Goal: Information Seeking & Learning: Learn about a topic

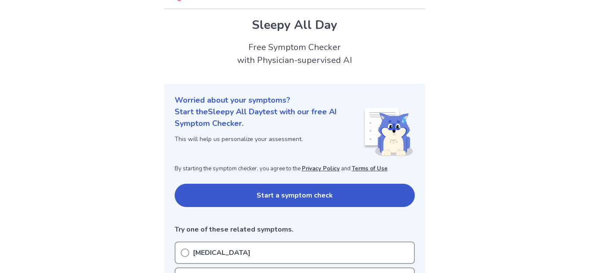
click at [205, 188] on button "Start a symptom check" at bounding box center [295, 195] width 240 height 23
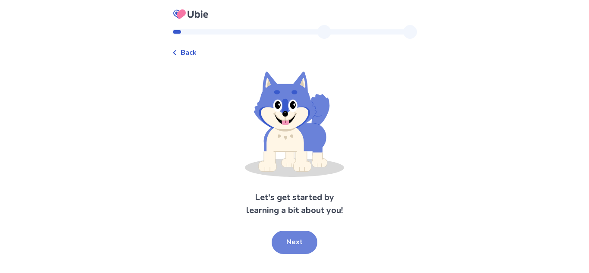
click at [286, 239] on button "Next" at bounding box center [295, 242] width 46 height 23
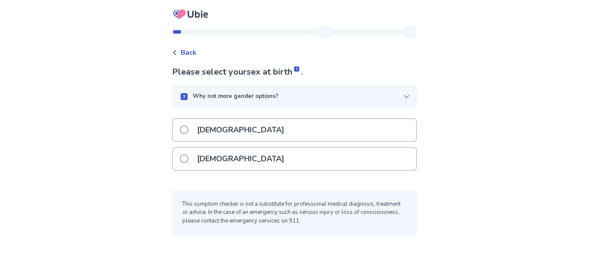
click at [189, 159] on span at bounding box center [184, 158] width 9 height 9
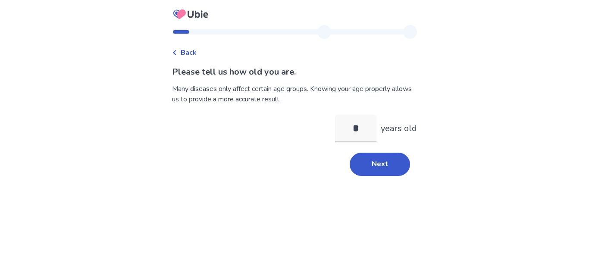
type input "**"
click at [393, 164] on button "Next" at bounding box center [380, 164] width 60 height 23
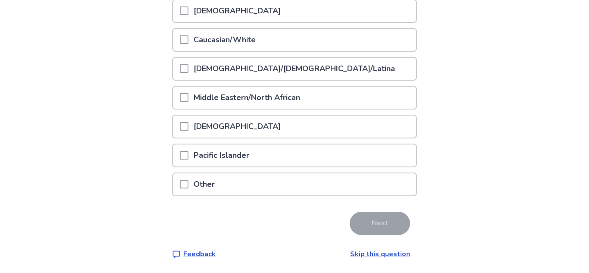
scroll to position [157, 0]
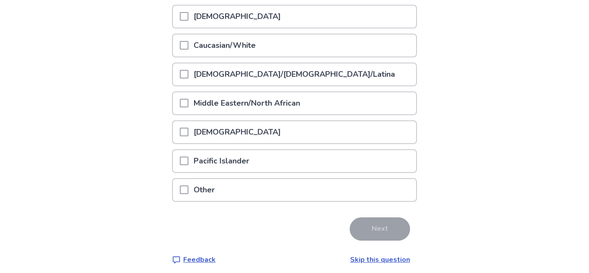
click at [289, 47] on div "Caucasian/White" at bounding box center [294, 46] width 243 height 22
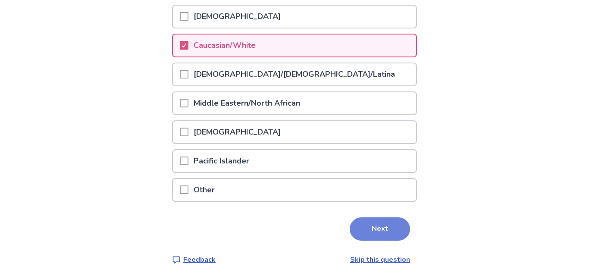
click at [355, 222] on button "Next" at bounding box center [380, 228] width 60 height 23
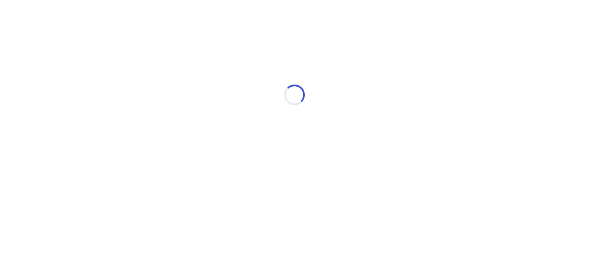
scroll to position [0, 0]
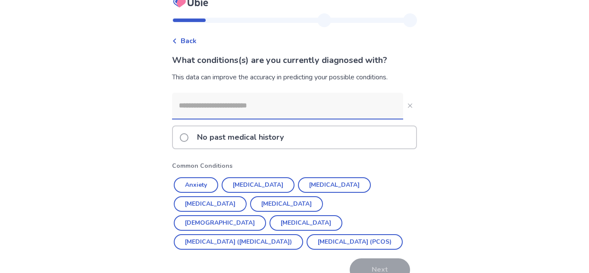
scroll to position [10, 0]
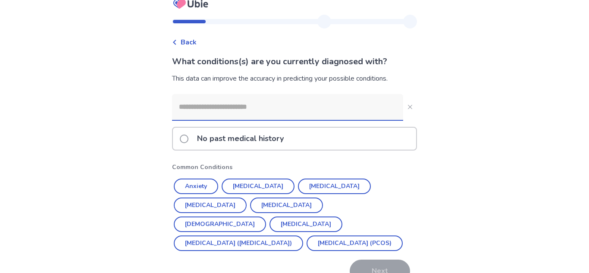
click at [346, 106] on input at bounding box center [287, 107] width 231 height 26
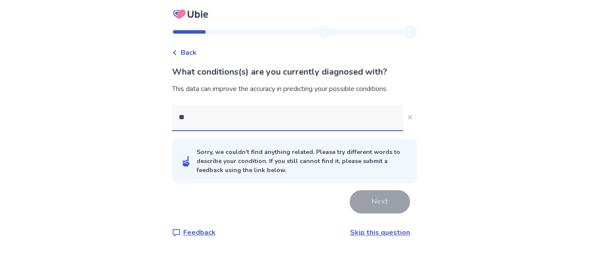
scroll to position [0, 0]
type input "*"
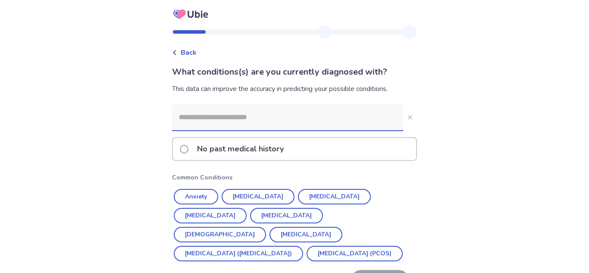
click at [302, 149] on div "No past medical history" at bounding box center [294, 149] width 243 height 22
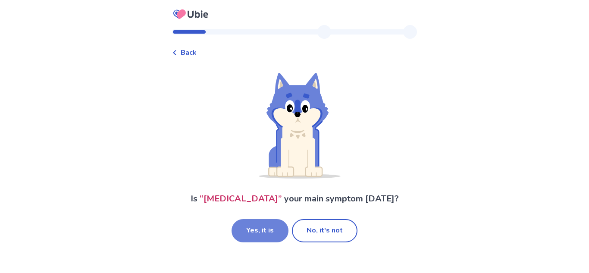
click at [274, 242] on button "Yes, it is" at bounding box center [260, 230] width 57 height 23
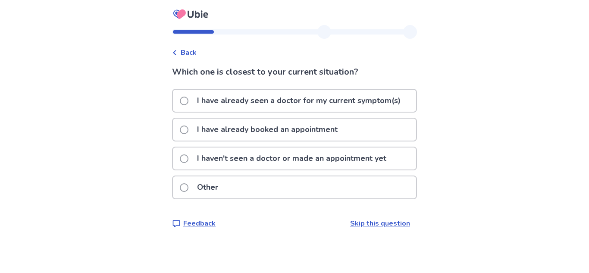
click at [313, 158] on p "I haven't seen a doctor or made an appointment yet" at bounding box center [292, 159] width 200 height 22
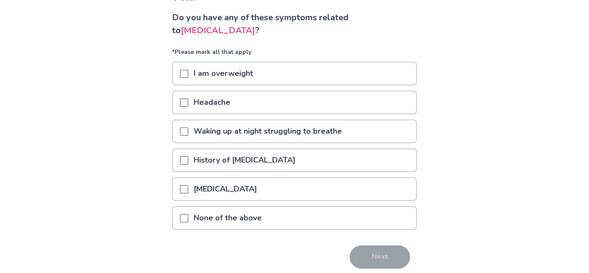
scroll to position [56, 0]
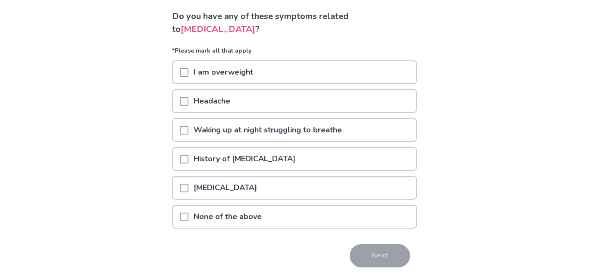
click at [296, 221] on div "None of the above" at bounding box center [294, 217] width 243 height 22
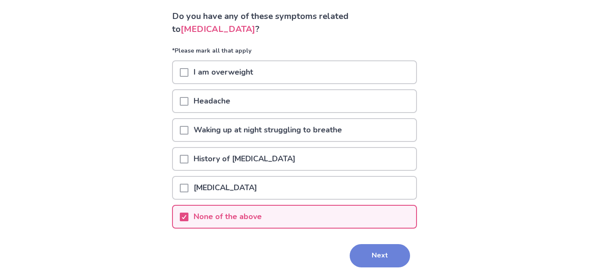
click at [359, 251] on button "Next" at bounding box center [380, 255] width 60 height 23
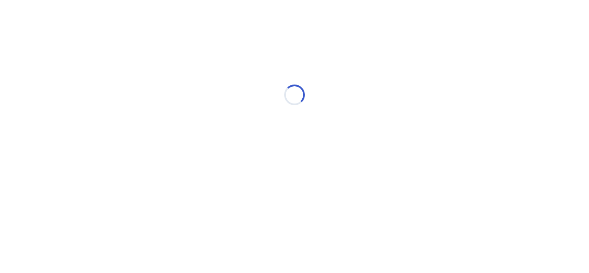
scroll to position [0, 0]
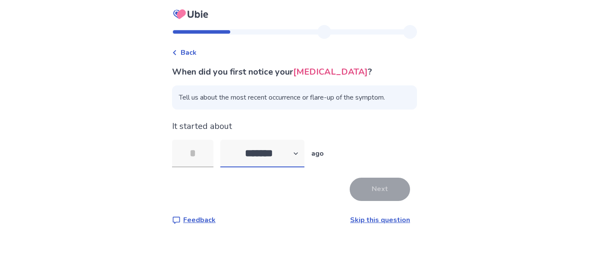
click at [275, 167] on select "******* ****** ******* ******** *******" at bounding box center [262, 154] width 84 height 28
select select "*"
click at [226, 153] on select "******* ****** ******* ******** *******" at bounding box center [262, 154] width 84 height 28
click at [198, 167] on input "tel" at bounding box center [192, 154] width 41 height 28
type input "*"
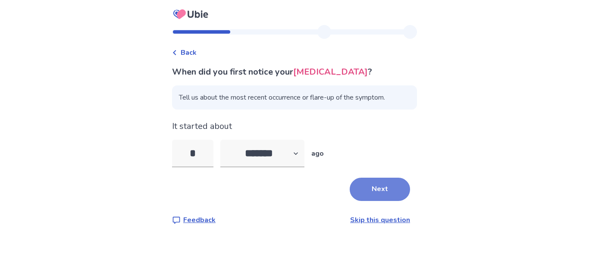
click at [363, 201] on button "Next" at bounding box center [380, 189] width 60 height 23
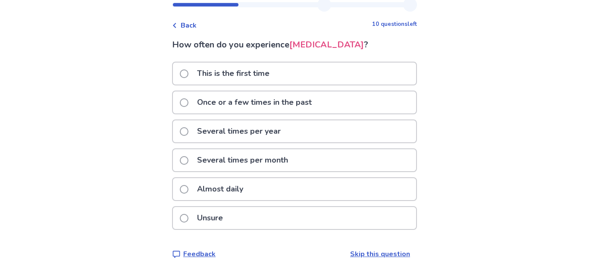
scroll to position [37, 0]
click at [264, 194] on div "Almost daily" at bounding box center [294, 189] width 243 height 22
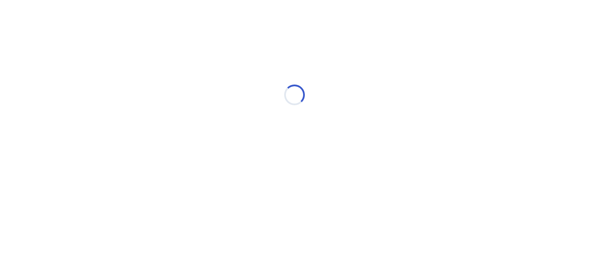
scroll to position [0, 0]
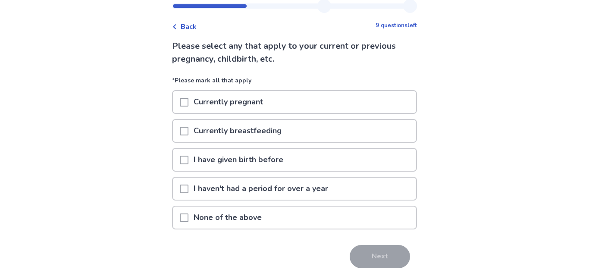
scroll to position [29, 0]
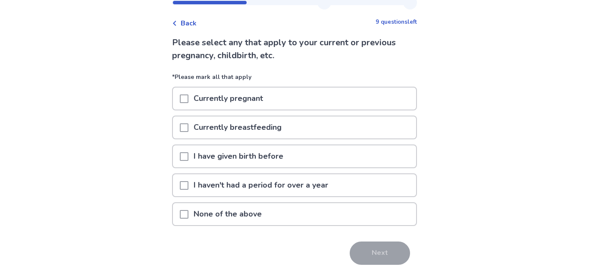
click at [287, 96] on div "Currently pregnant" at bounding box center [294, 99] width 243 height 22
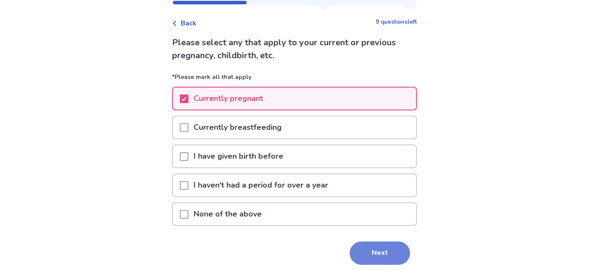
click at [377, 258] on button "Next" at bounding box center [380, 253] width 60 height 23
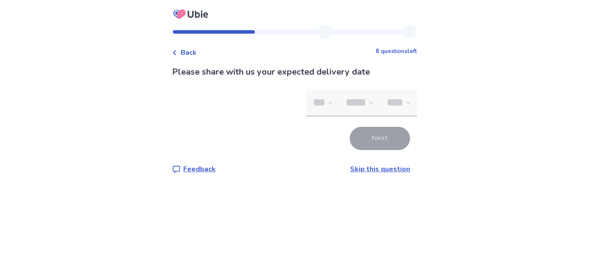
click at [393, 171] on link "Skip this question" at bounding box center [380, 168] width 60 height 9
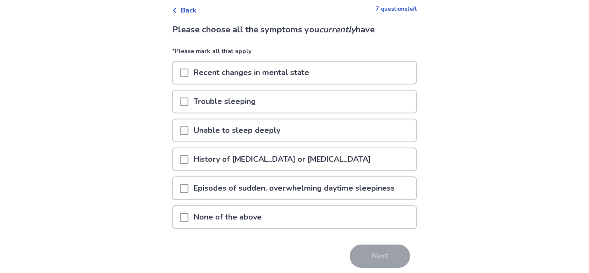
scroll to position [43, 0]
click at [371, 105] on div "Trouble sleeping" at bounding box center [294, 101] width 243 height 22
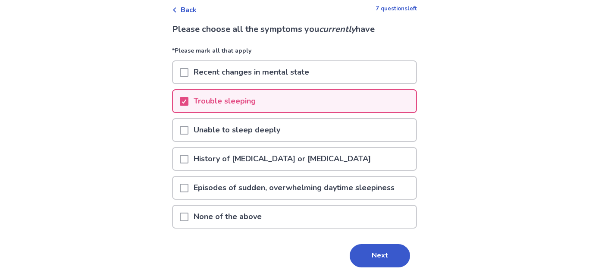
click at [354, 127] on div "Unable to sleep deeply" at bounding box center [294, 130] width 243 height 22
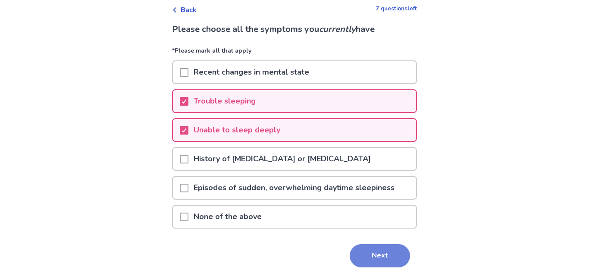
click at [355, 252] on button "Next" at bounding box center [380, 255] width 60 height 23
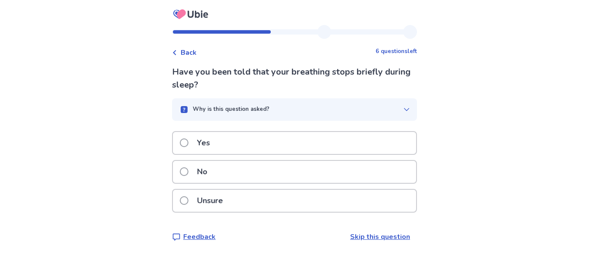
click at [380, 174] on div "No" at bounding box center [294, 172] width 243 height 22
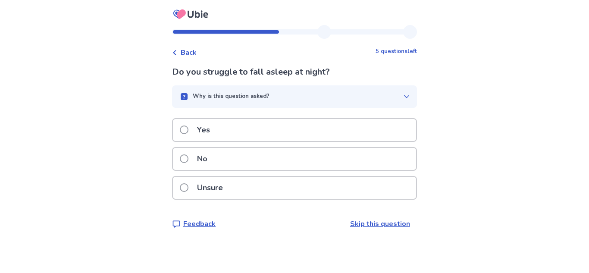
click at [380, 131] on div "Yes" at bounding box center [294, 130] width 243 height 22
click at [355, 157] on div "No" at bounding box center [294, 159] width 243 height 22
click at [367, 126] on div "Yes" at bounding box center [294, 130] width 243 height 22
click at [357, 164] on div "No" at bounding box center [294, 159] width 243 height 22
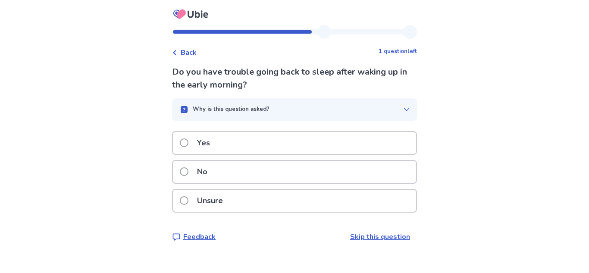
click at [374, 141] on div "Yes" at bounding box center [294, 143] width 243 height 22
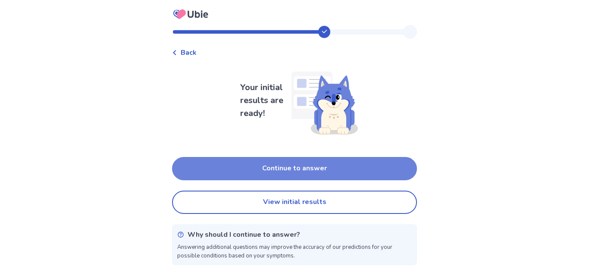
click at [365, 172] on button "Continue to answer" at bounding box center [294, 168] width 245 height 23
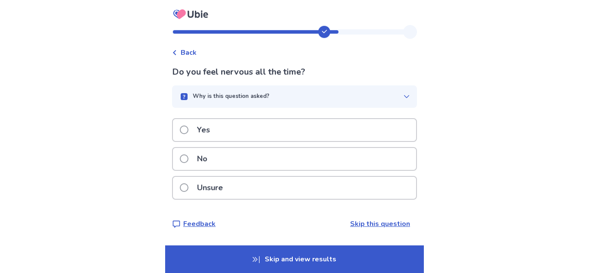
click at [366, 157] on div "No" at bounding box center [294, 159] width 243 height 22
click at [366, 160] on div "No" at bounding box center [294, 159] width 243 height 22
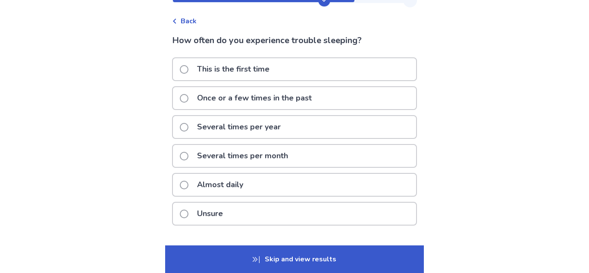
scroll to position [34, 0]
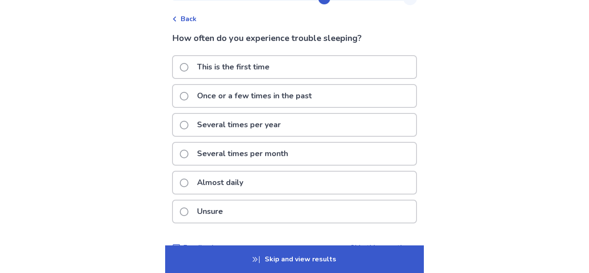
click at [349, 184] on div "Almost daily" at bounding box center [294, 183] width 243 height 22
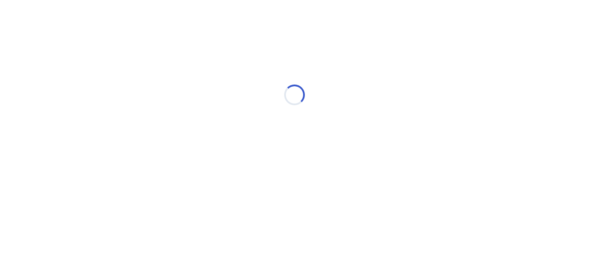
scroll to position [0, 0]
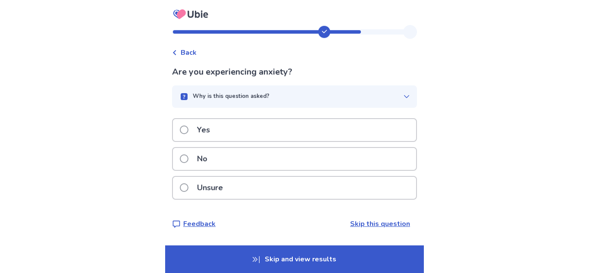
click at [361, 168] on div "No" at bounding box center [294, 159] width 243 height 22
click at [365, 163] on div "No" at bounding box center [294, 159] width 243 height 22
click at [365, 162] on div "No" at bounding box center [294, 159] width 243 height 22
click at [403, 95] on icon "button" at bounding box center [406, 96] width 7 height 7
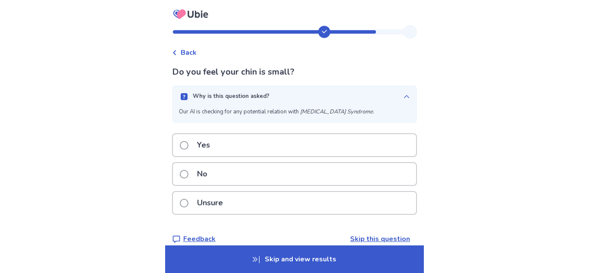
click at [404, 95] on icon "button" at bounding box center [406, 96] width 5 height 3
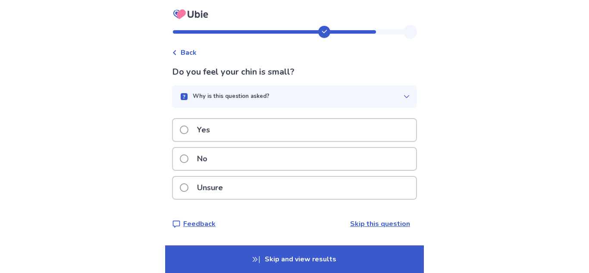
click at [370, 161] on div "No" at bounding box center [294, 159] width 243 height 22
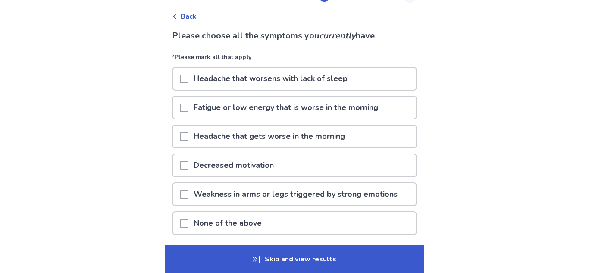
scroll to position [35, 0]
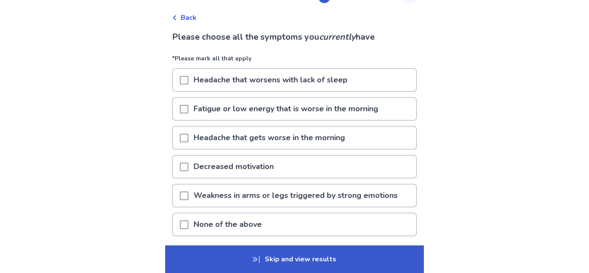
click at [394, 78] on div "Headache that worsens with lack of sleep" at bounding box center [294, 80] width 243 height 22
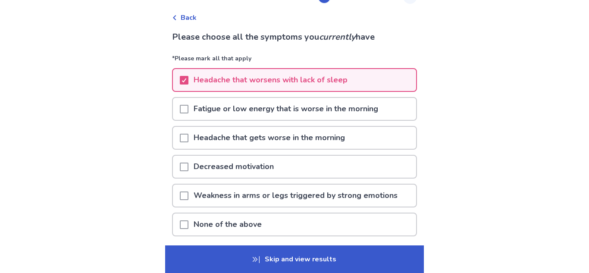
click at [340, 259] on p "Skip and view results" at bounding box center [294, 259] width 259 height 28
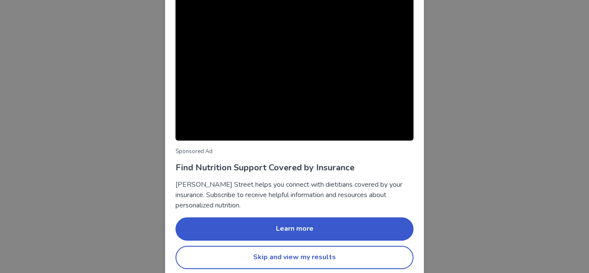
scroll to position [86, 0]
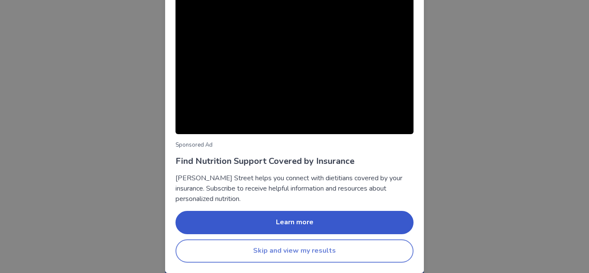
click at [349, 249] on button "Skip and view my results" at bounding box center [295, 250] width 238 height 23
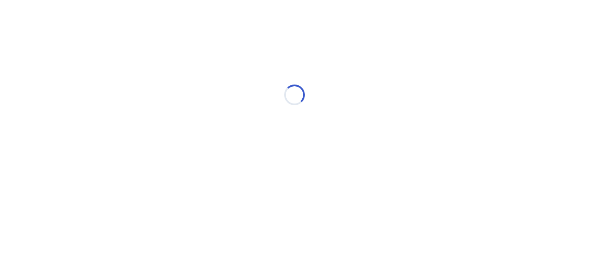
scroll to position [0, 0]
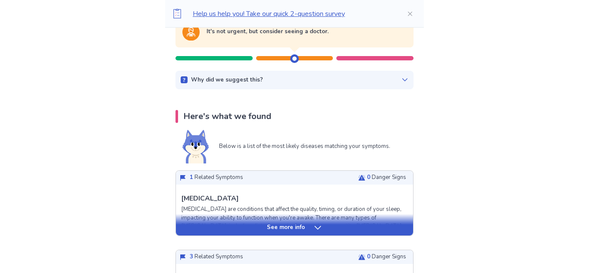
scroll to position [105, 0]
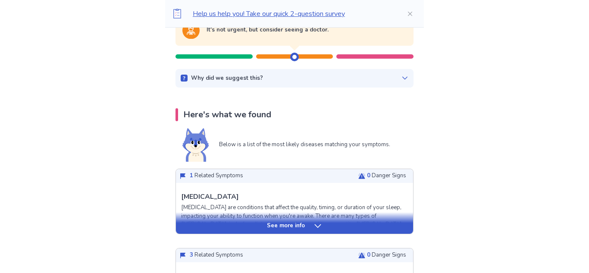
click at [368, 226] on div "See more info" at bounding box center [294, 226] width 237 height 9
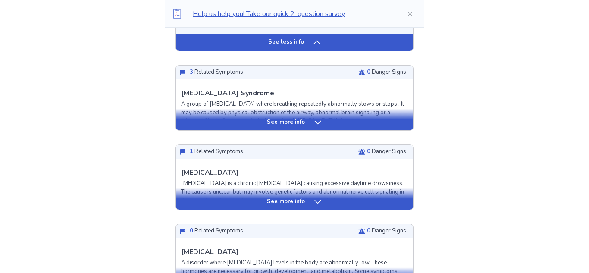
scroll to position [937, 0]
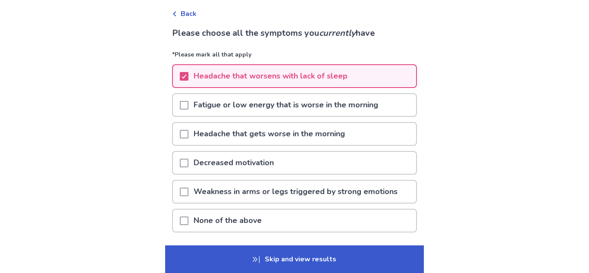
scroll to position [103, 0]
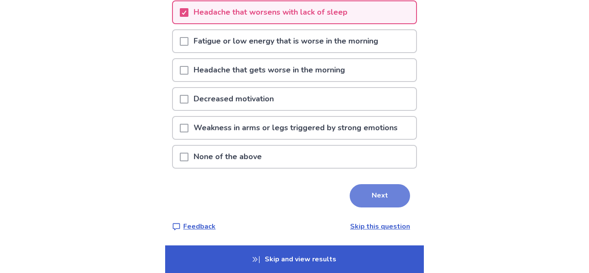
click at [360, 201] on button "Next" at bounding box center [380, 195] width 60 height 23
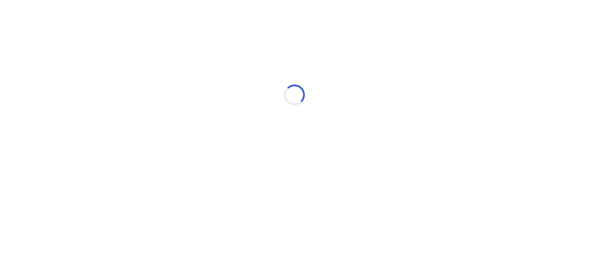
scroll to position [0, 0]
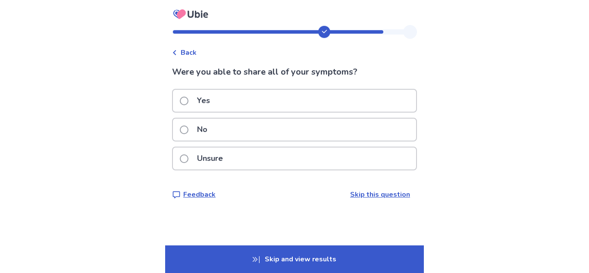
click at [349, 124] on div "No" at bounding box center [294, 130] width 243 height 22
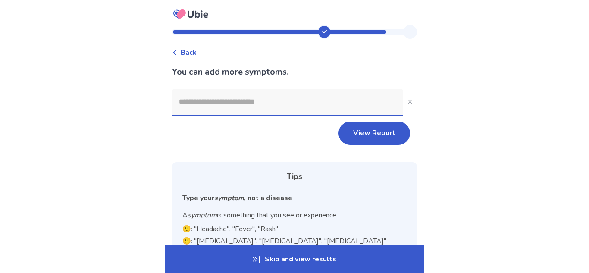
click at [322, 104] on input at bounding box center [287, 102] width 231 height 26
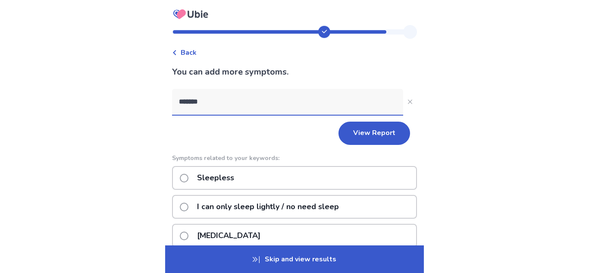
type input "********"
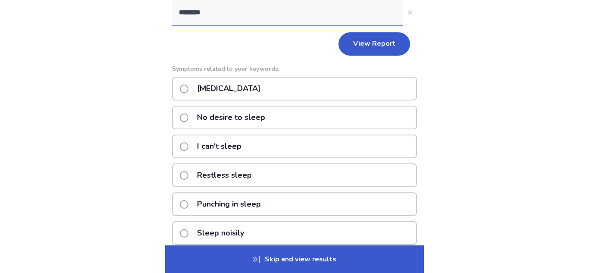
click at [210, 149] on p "I can't sleep" at bounding box center [219, 146] width 55 height 22
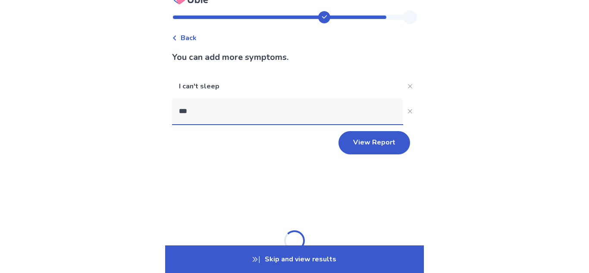
scroll to position [59, 0]
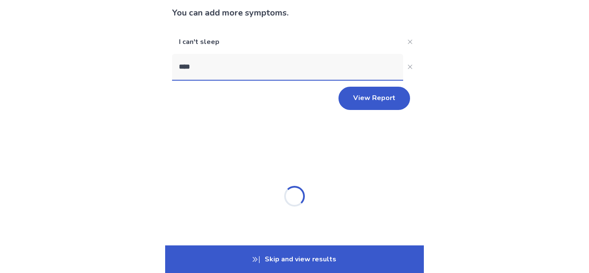
type input "*****"
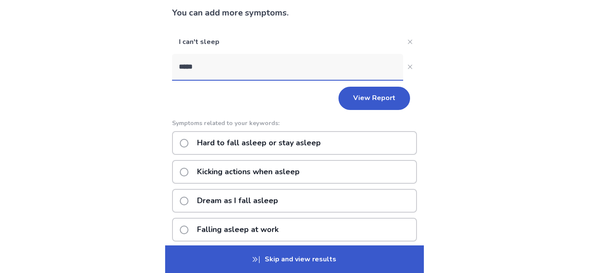
click at [321, 137] on p "Hard to fall asleep or stay asleep" at bounding box center [259, 143] width 134 height 22
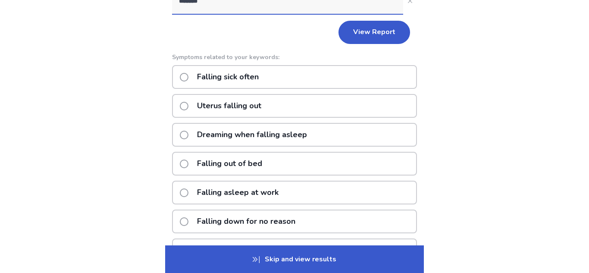
scroll to position [158, 0]
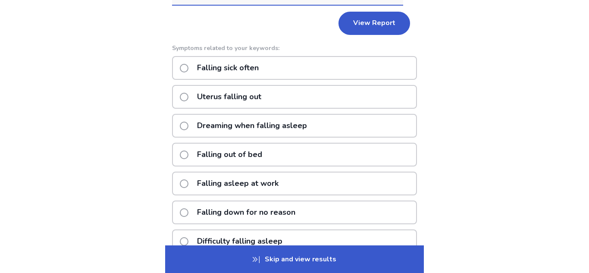
type input "*******"
click at [353, 179] on div "Falling asleep at work" at bounding box center [294, 184] width 245 height 24
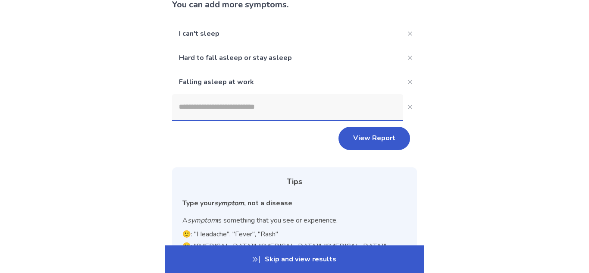
scroll to position [67, 0]
click at [366, 142] on button "View Report" at bounding box center [375, 138] width 72 height 23
